Goal: Communication & Community: Answer question/provide support

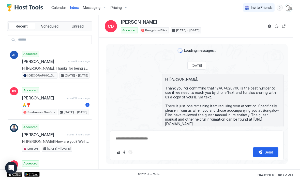
scroll to position [1230, 0]
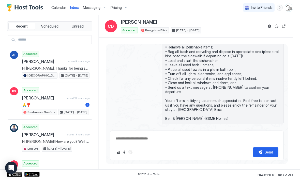
click at [56, 8] on span "Calendar" at bounding box center [58, 7] width 15 height 4
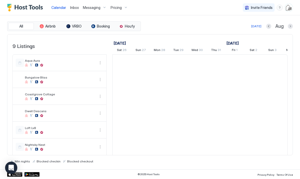
scroll to position [0, 283]
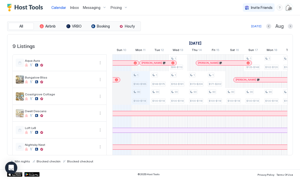
click at [75, 8] on span "Inbox" at bounding box center [74, 7] width 9 height 4
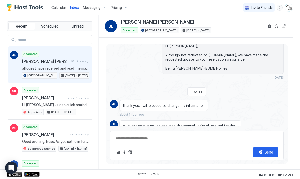
scroll to position [390, 0]
click at [271, 27] on button "Reservation information" at bounding box center [270, 26] width 6 height 6
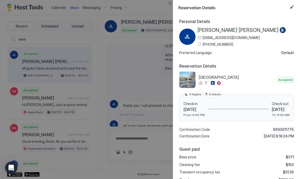
scroll to position [0, 0]
click at [169, 4] on button "Close" at bounding box center [170, 3] width 6 height 6
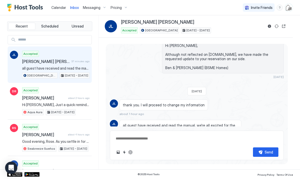
scroll to position [390, 0]
click at [269, 26] on button "Reservation information" at bounding box center [270, 26] width 6 height 6
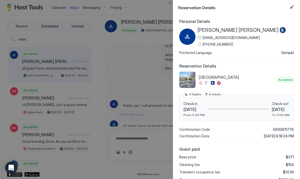
click at [292, 7] on button "Edit reservation" at bounding box center [292, 7] width 6 height 6
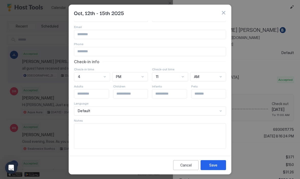
scroll to position [21, 0]
click at [208, 133] on textarea "Input Field" at bounding box center [150, 135] width 152 height 25
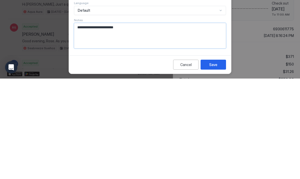
type textarea "**********"
click at [215, 162] on div "Save" at bounding box center [214, 164] width 8 height 5
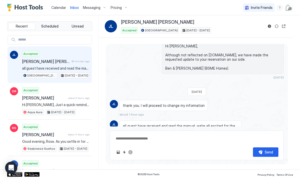
click at [123, 153] on button "Quick reply" at bounding box center [124, 152] width 6 height 6
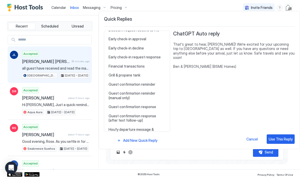
scroll to position [204, 0]
click at [114, 104] on span "Guest confirmation response" at bounding box center [137, 106] width 57 height 5
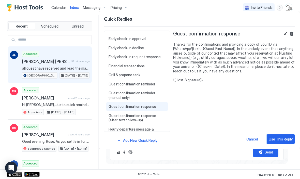
click at [282, 137] on div "Use This Reply" at bounding box center [281, 138] width 24 height 5
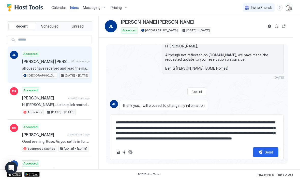
click at [240, 121] on textarea "**********" at bounding box center [196, 130] width 163 height 25
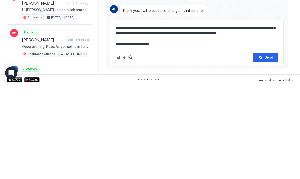
scroll to position [16, 0]
type textarea "**********"
click at [265, 149] on div "Send" at bounding box center [269, 151] width 8 height 5
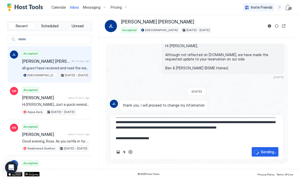
scroll to position [445, 0]
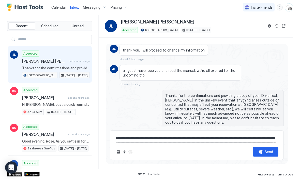
click at [54, 9] on link "Calendar" at bounding box center [58, 7] width 15 height 5
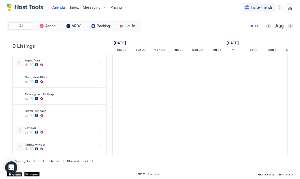
scroll to position [0, 283]
